Goal: Navigation & Orientation: Understand site structure

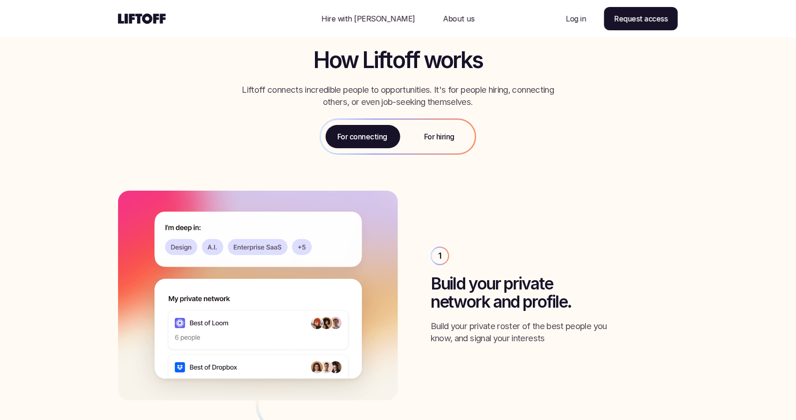
scroll to position [1027, 0]
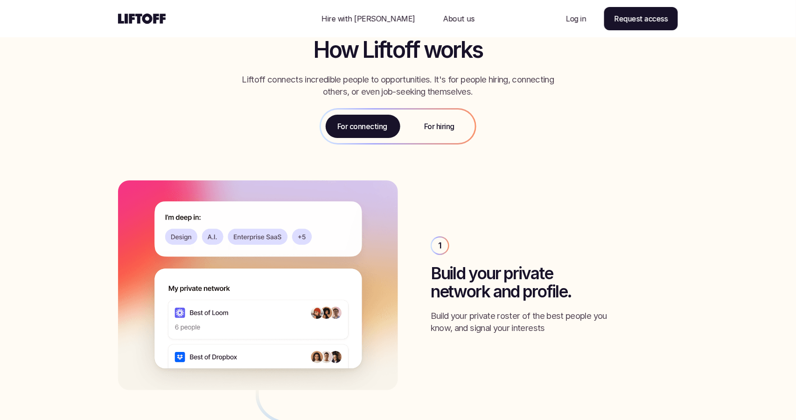
click at [432, 125] on p "For hiring" at bounding box center [439, 126] width 30 height 11
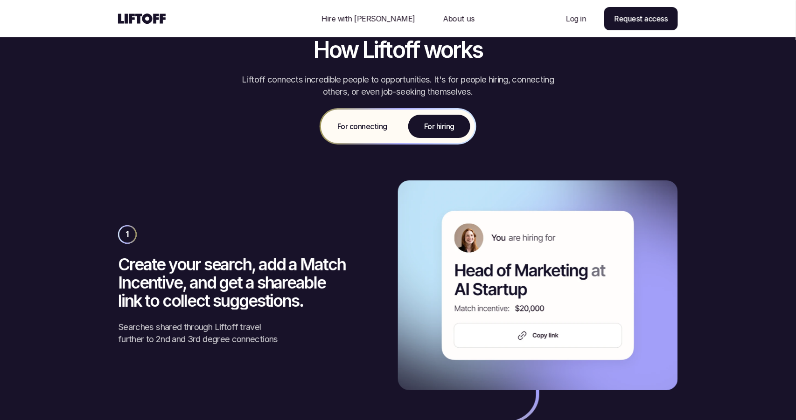
click at [389, 129] on div "For connecting" at bounding box center [362, 127] width 83 height 34
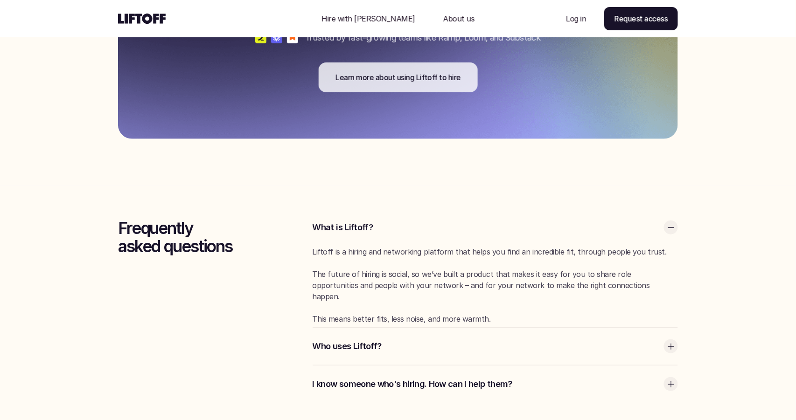
scroll to position [2445, 0]
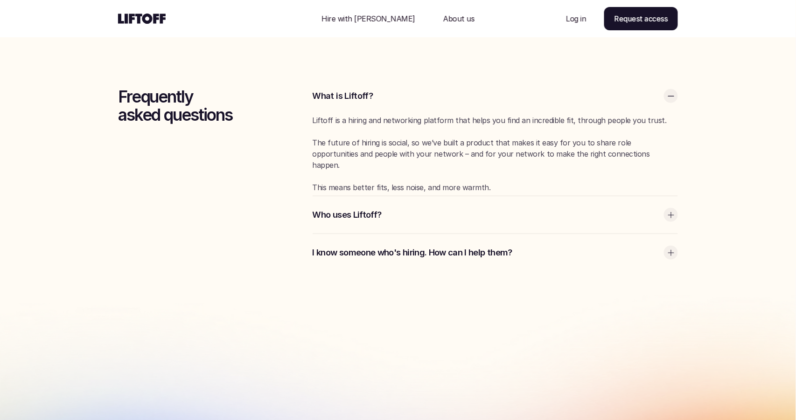
click at [443, 203] on div "Who uses Liftoff?" at bounding box center [495, 214] width 365 height 37
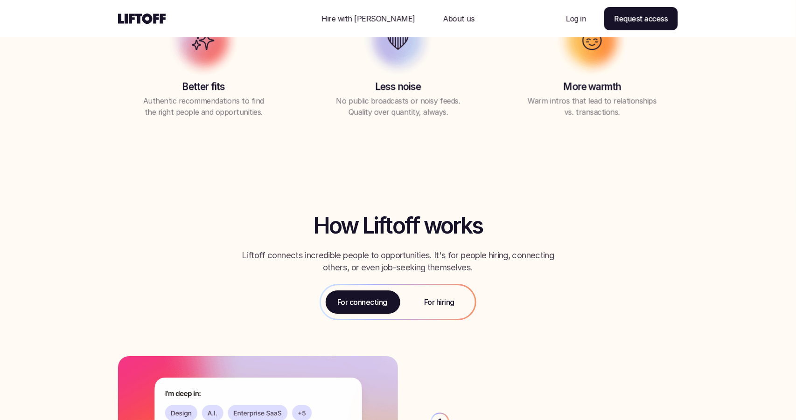
scroll to position [857, 0]
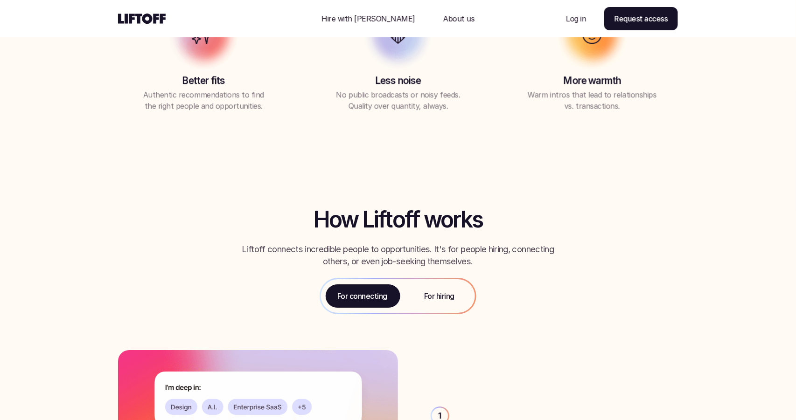
click at [452, 288] on div "For hiring" at bounding box center [439, 296] width 71 height 34
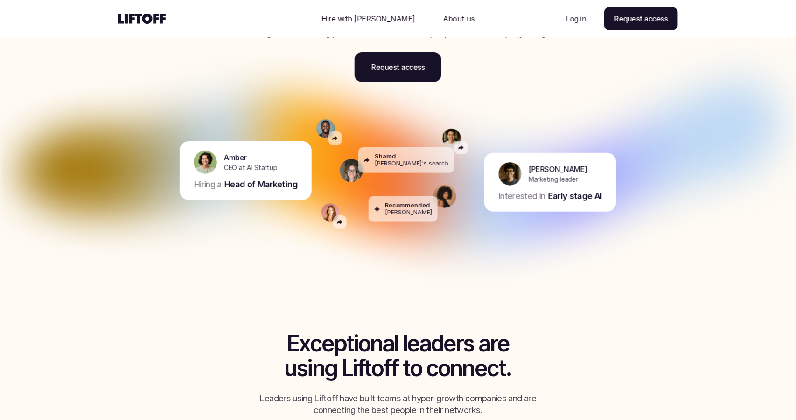
scroll to position [0, 0]
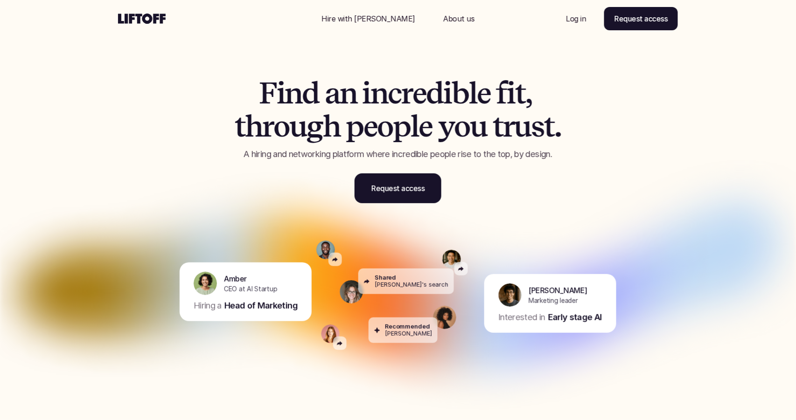
click at [388, 18] on p "Hire with [PERSON_NAME]" at bounding box center [368, 18] width 94 height 11
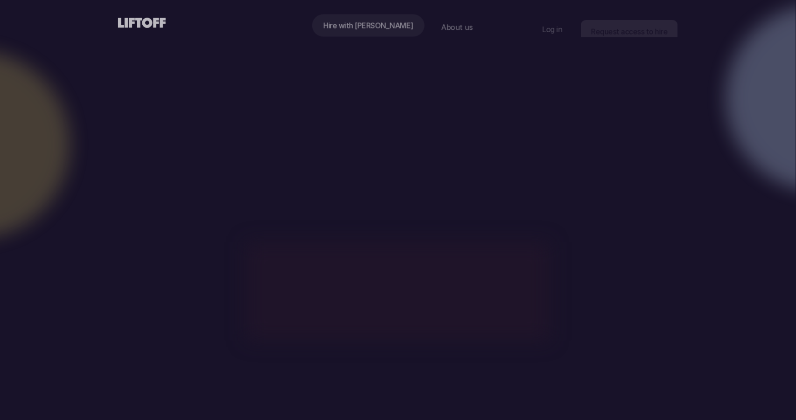
click at [380, 20] on p "Hire with [PERSON_NAME]" at bounding box center [368, 25] width 90 height 11
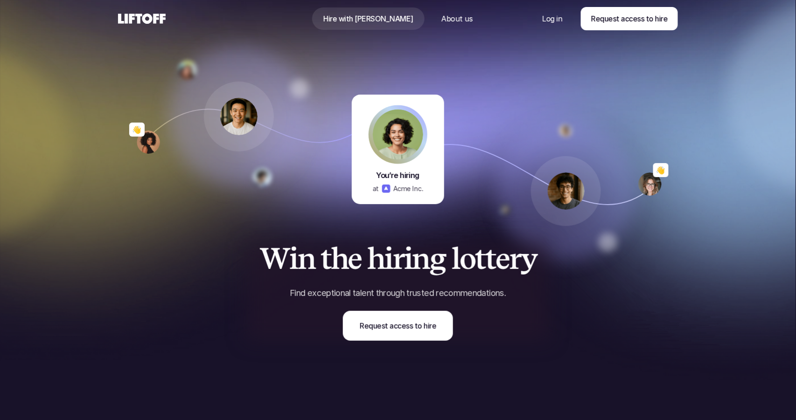
click at [430, 21] on div "Nav Link" at bounding box center [457, 18] width 54 height 22
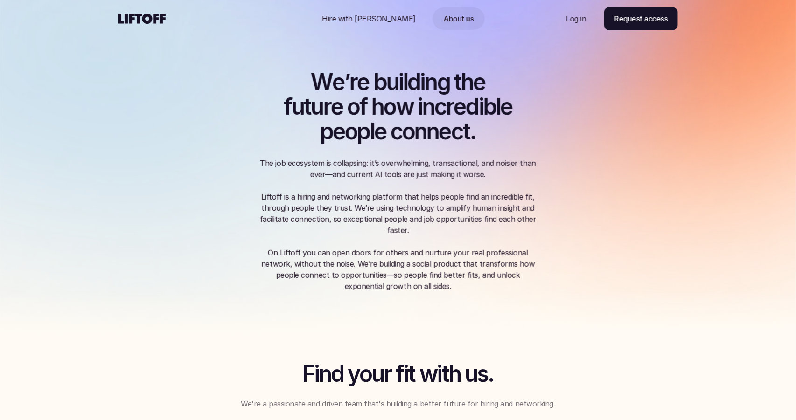
click at [153, 20] on use at bounding box center [142, 19] width 48 height 10
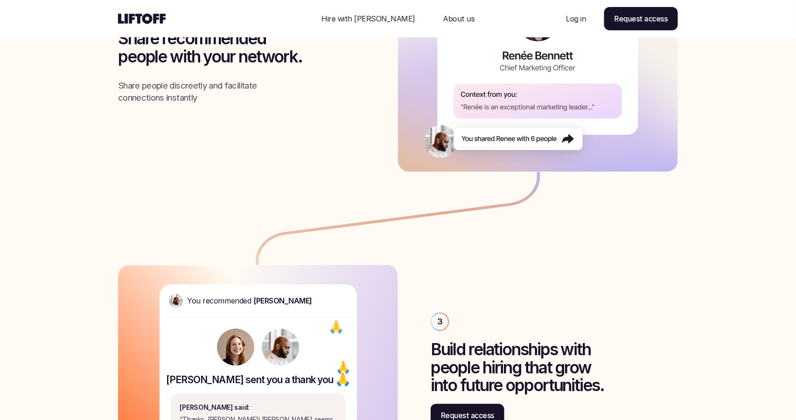
scroll to position [1801, 0]
